Goal: Find specific page/section: Find specific page/section

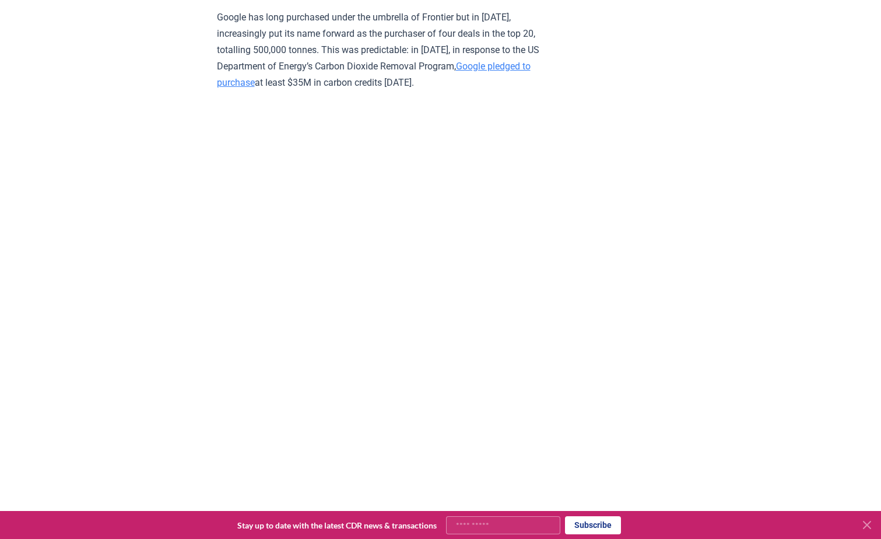
scroll to position [3266, 0]
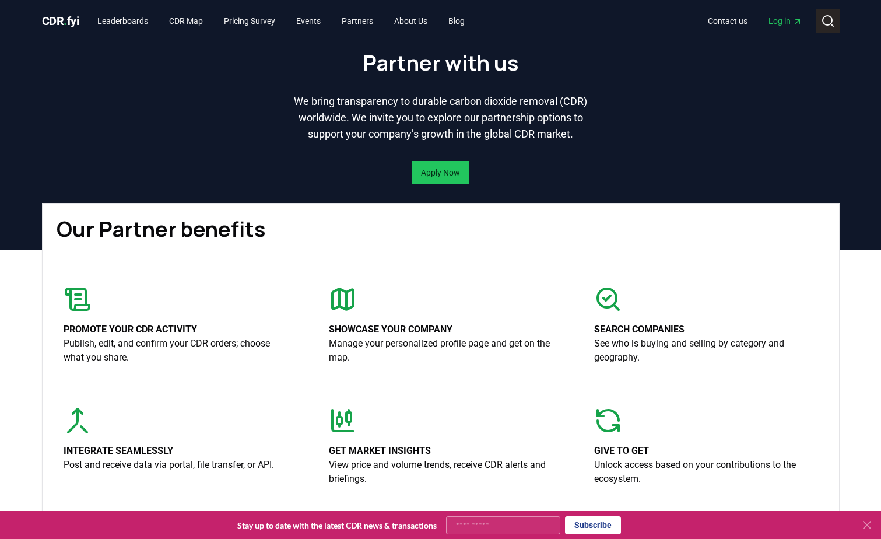
click at [829, 18] on icon at bounding box center [828, 21] width 14 height 14
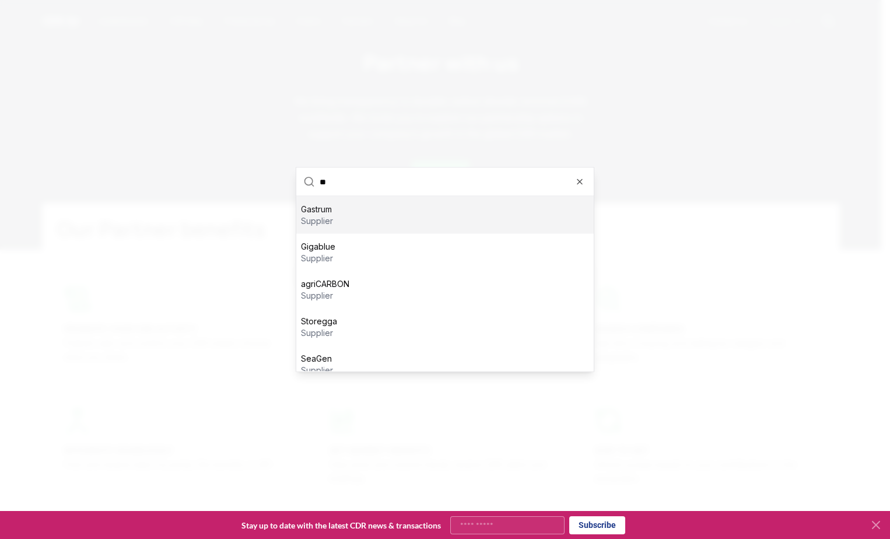
type input "***"
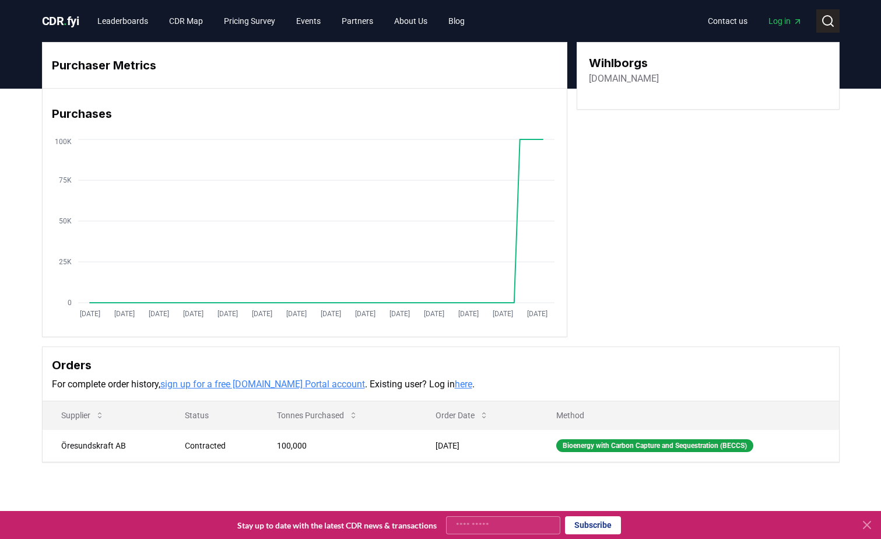
click at [827, 22] on icon at bounding box center [828, 21] width 14 height 14
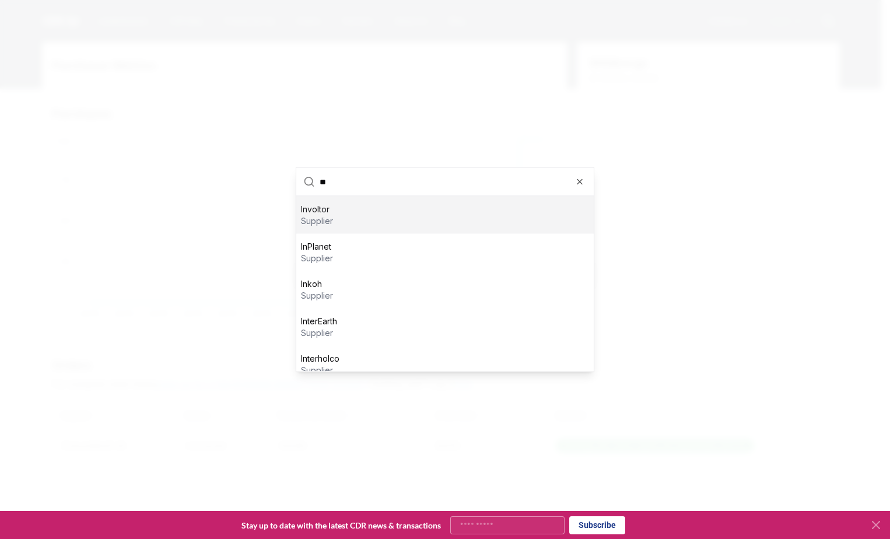
type input "*"
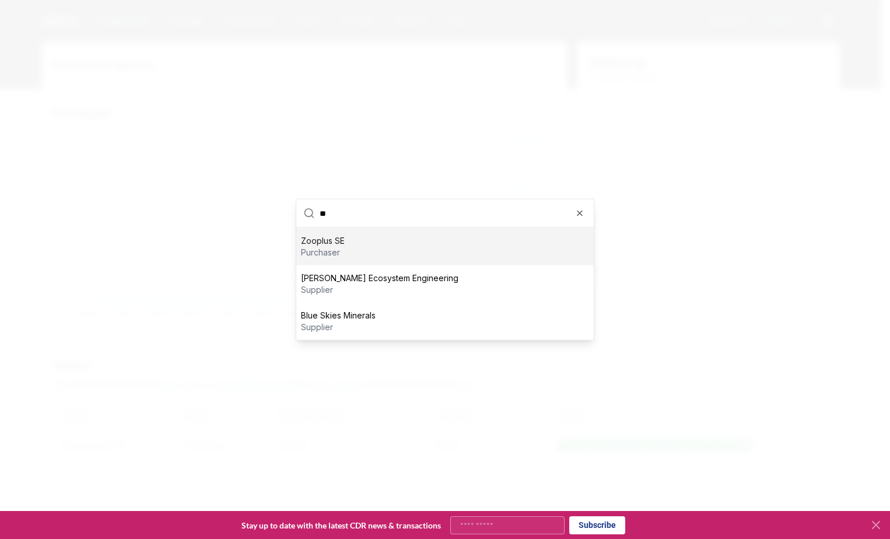
type input "*"
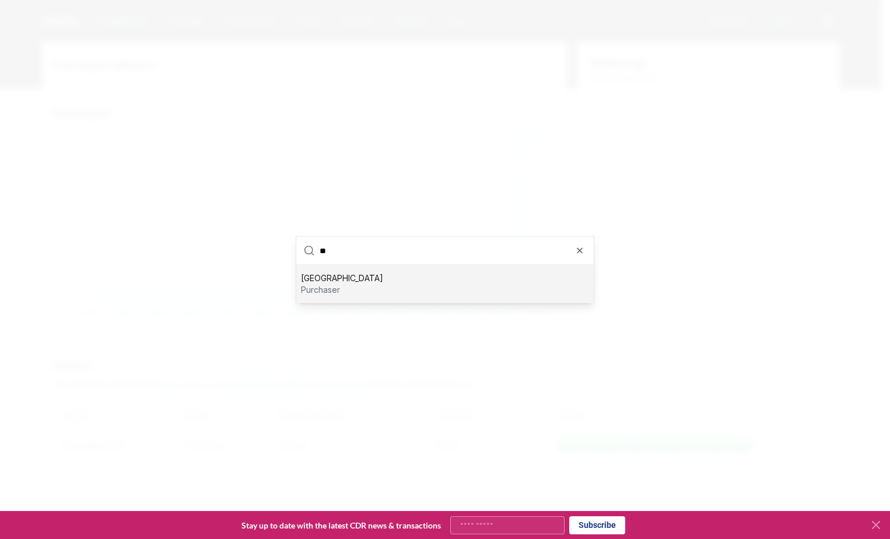
type input "*"
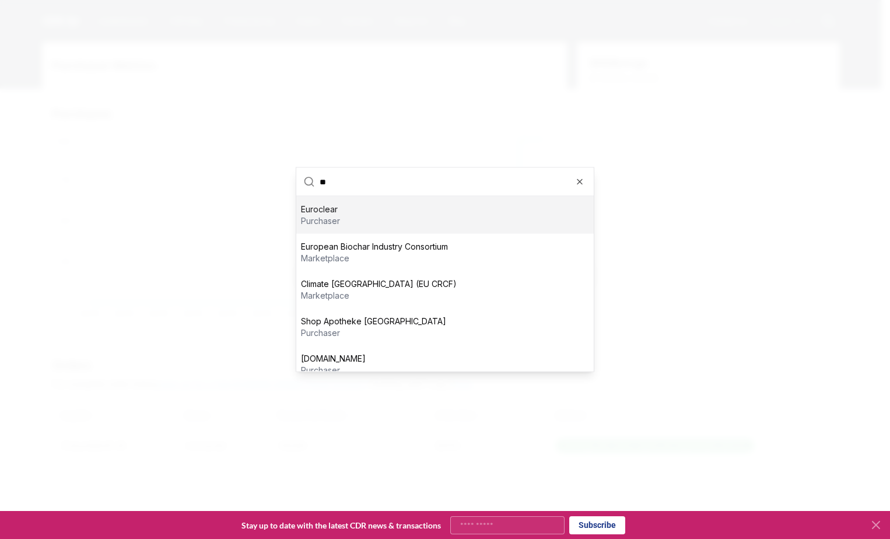
type input "*"
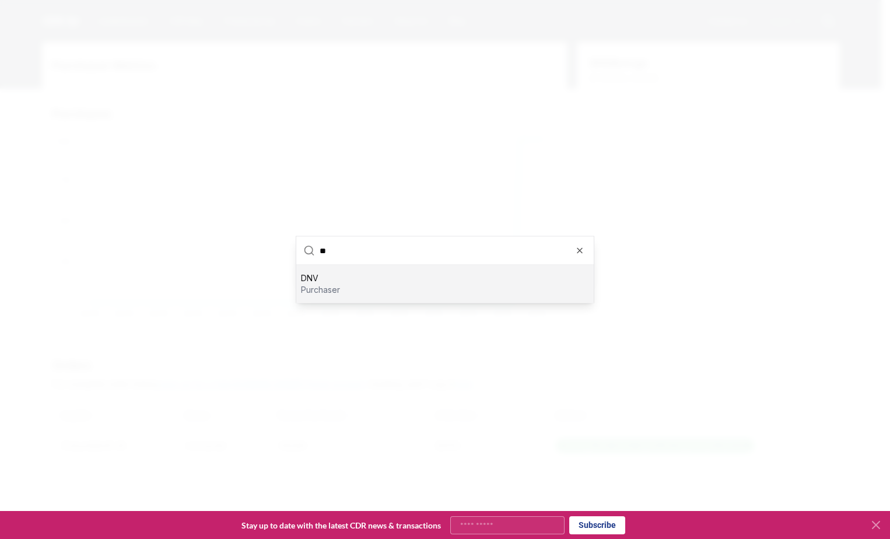
type input "**"
click at [344, 292] on div "DNV purchaser" at bounding box center [444, 283] width 297 height 37
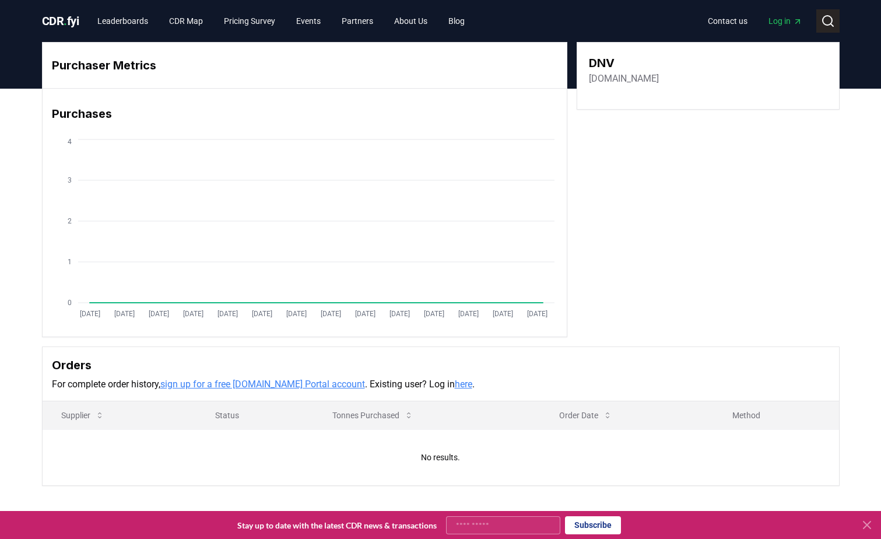
click at [832, 27] on icon at bounding box center [828, 21] width 14 height 14
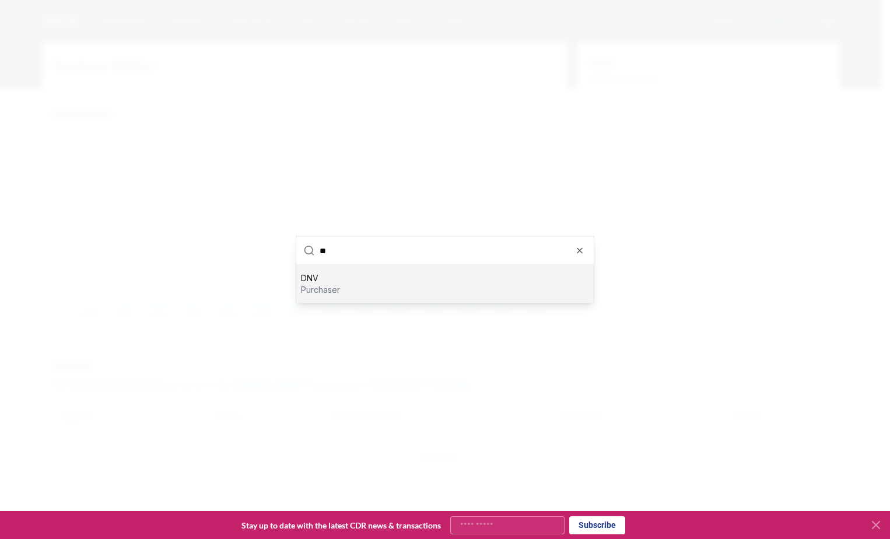
click at [392, 288] on div "DNV purchaser" at bounding box center [444, 283] width 297 height 37
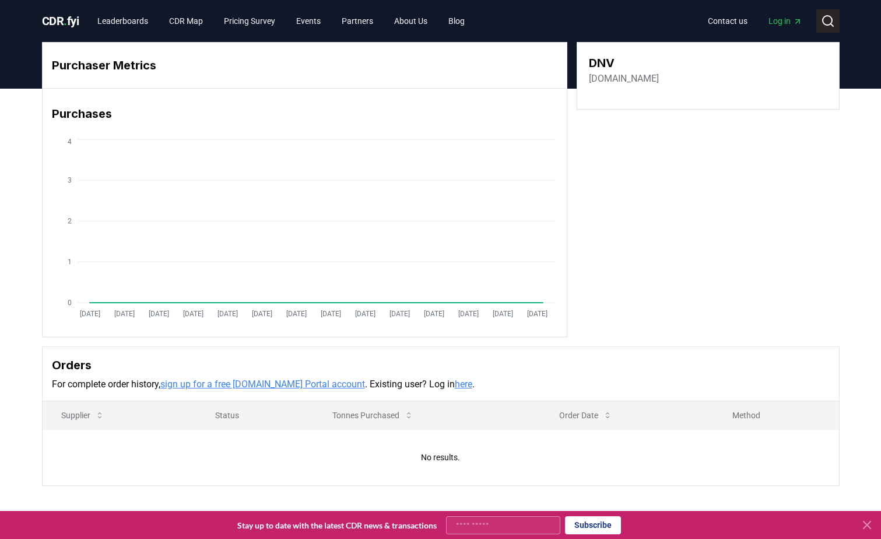
click at [829, 20] on icon at bounding box center [828, 21] width 14 height 14
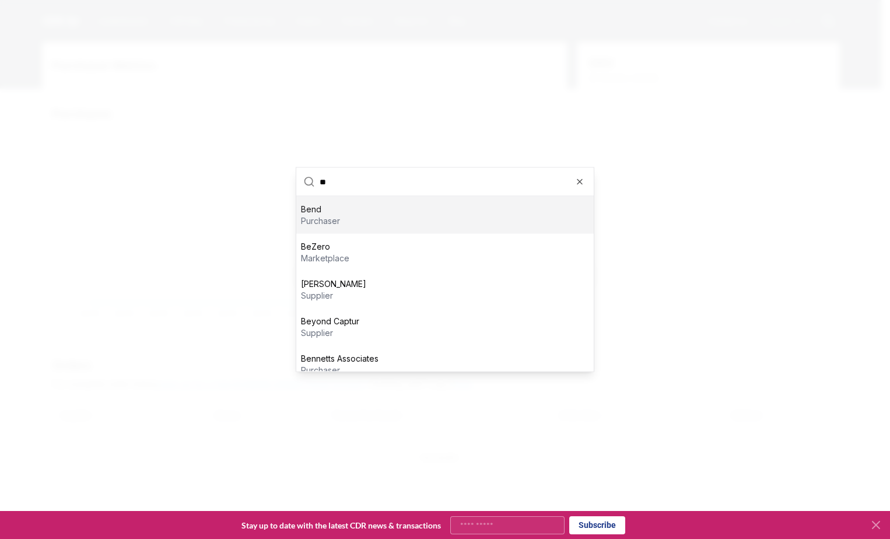
type input "*"
